Goal: Task Accomplishment & Management: Use online tool/utility

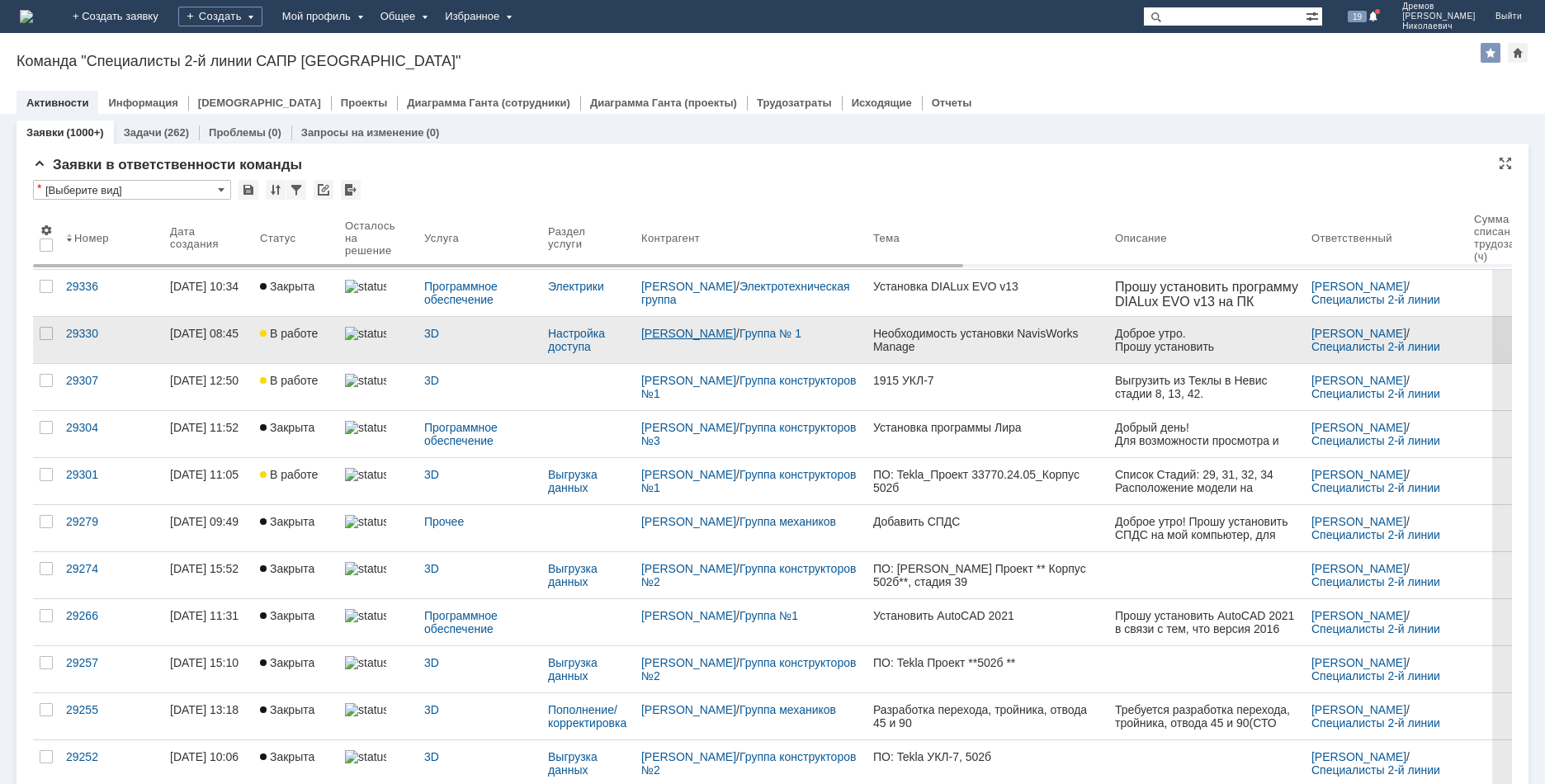
click at [720, 328] on link "Большедворская Кристина Игоревна" at bounding box center [688, 333] width 95 height 13
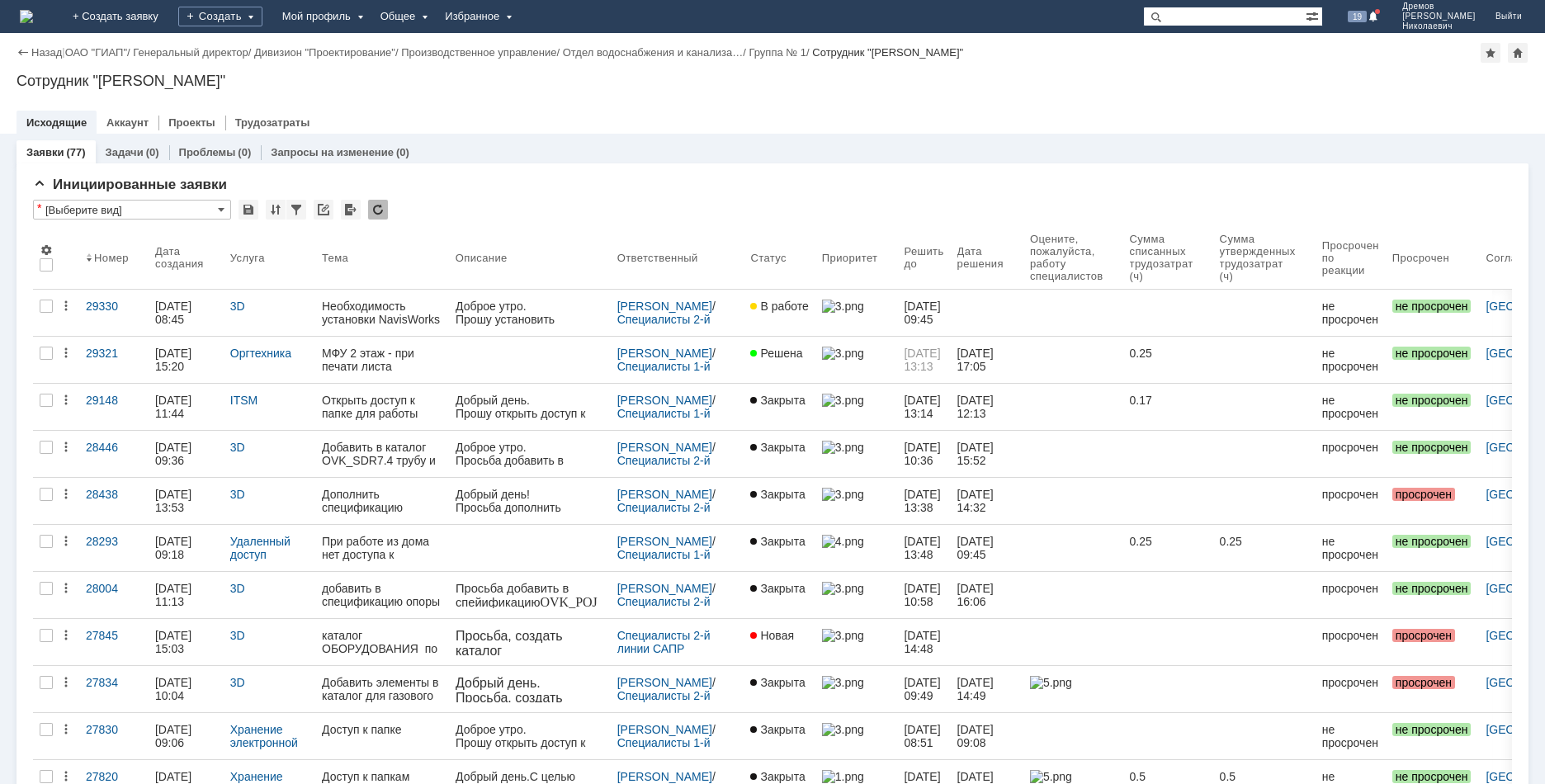
click at [539, 308] on div "Доброе утро." at bounding box center [529, 306] width 148 height 13
click at [110, 310] on div "29330" at bounding box center [114, 306] width 56 height 13
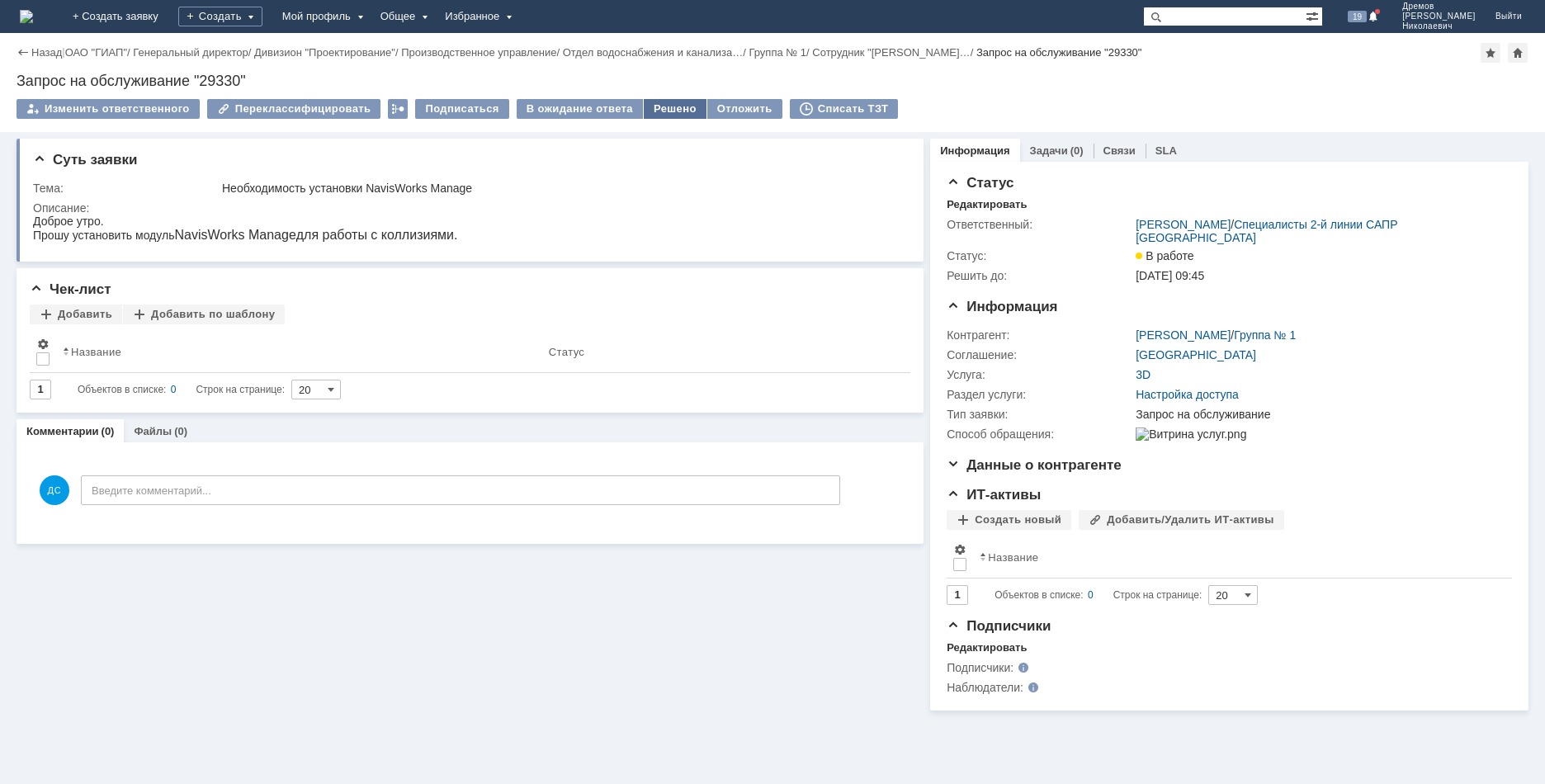
click at [648, 105] on div "Решено" at bounding box center [675, 109] width 63 height 20
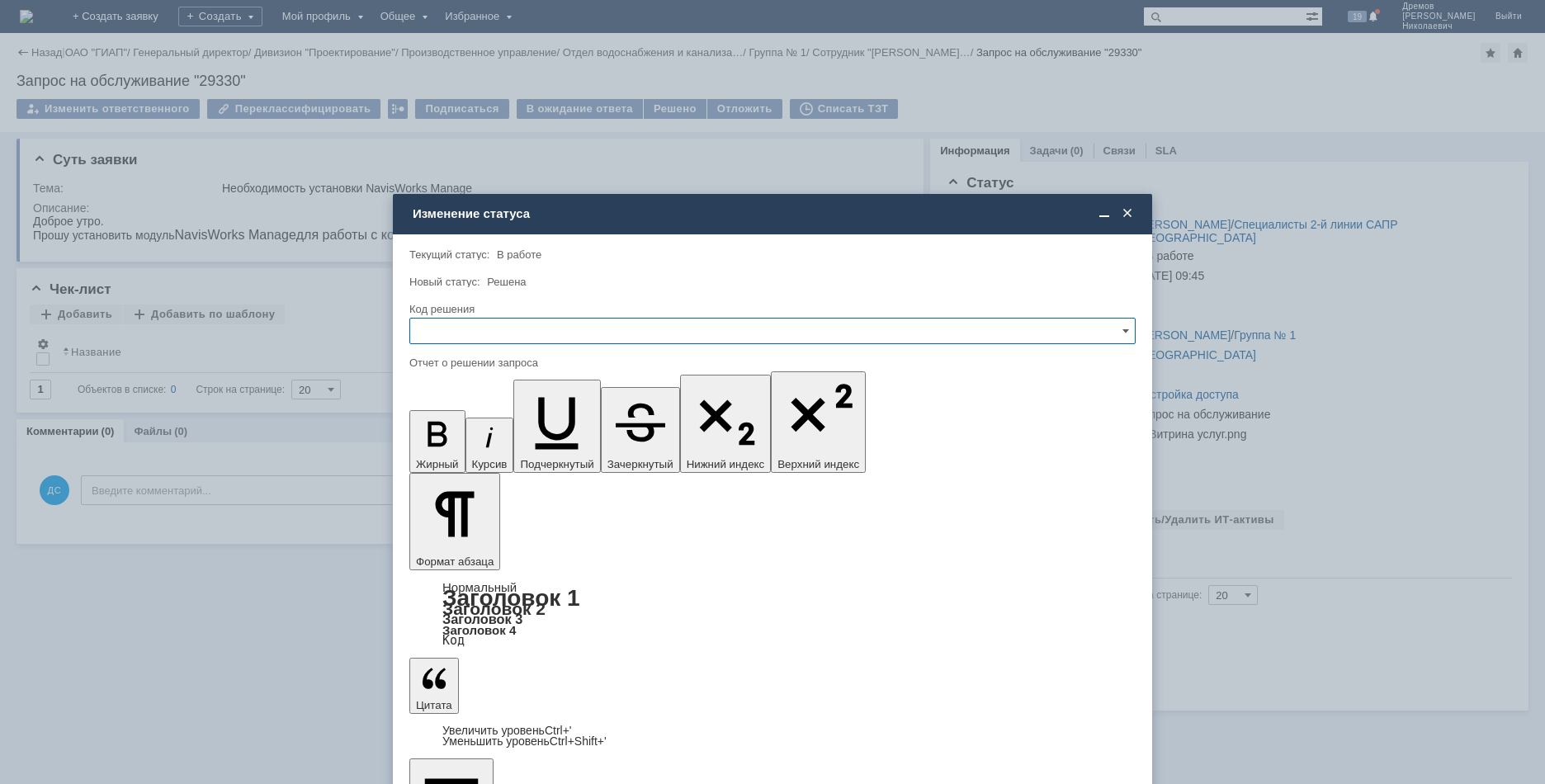
click at [523, 344] on div at bounding box center [772, 350] width 726 height 12
click at [528, 339] on input "text" at bounding box center [772, 331] width 726 height 27
click at [485, 440] on span "Решено" at bounding box center [772, 443] width 705 height 13
type input "Решено"
